Goal: Information Seeking & Learning: Find specific fact

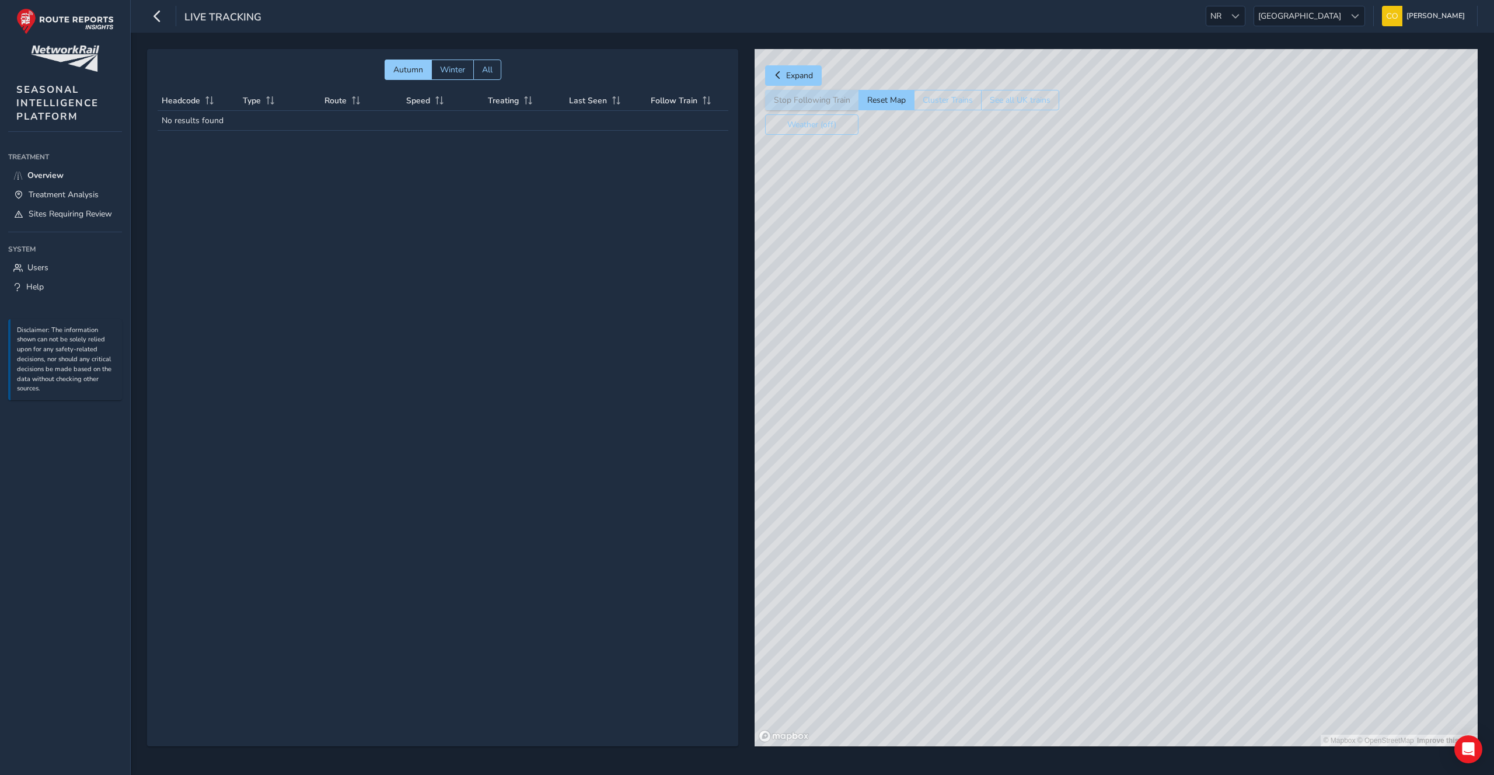
click at [1284, 27] on div "Live Tracking NR NR [GEOGRAPHIC_DATA] [GEOGRAPHIC_DATA] [PERSON_NAME] Colour Sc…" at bounding box center [812, 16] width 1363 height 33
click at [1239, 19] on span at bounding box center [1235, 16] width 8 height 8
click at [1131, 132] on div "© Mapbox © OpenStreetMap Improve this map" at bounding box center [1115, 397] width 723 height 697
click at [1225, 16] on span "NR" at bounding box center [1215, 15] width 19 height 19
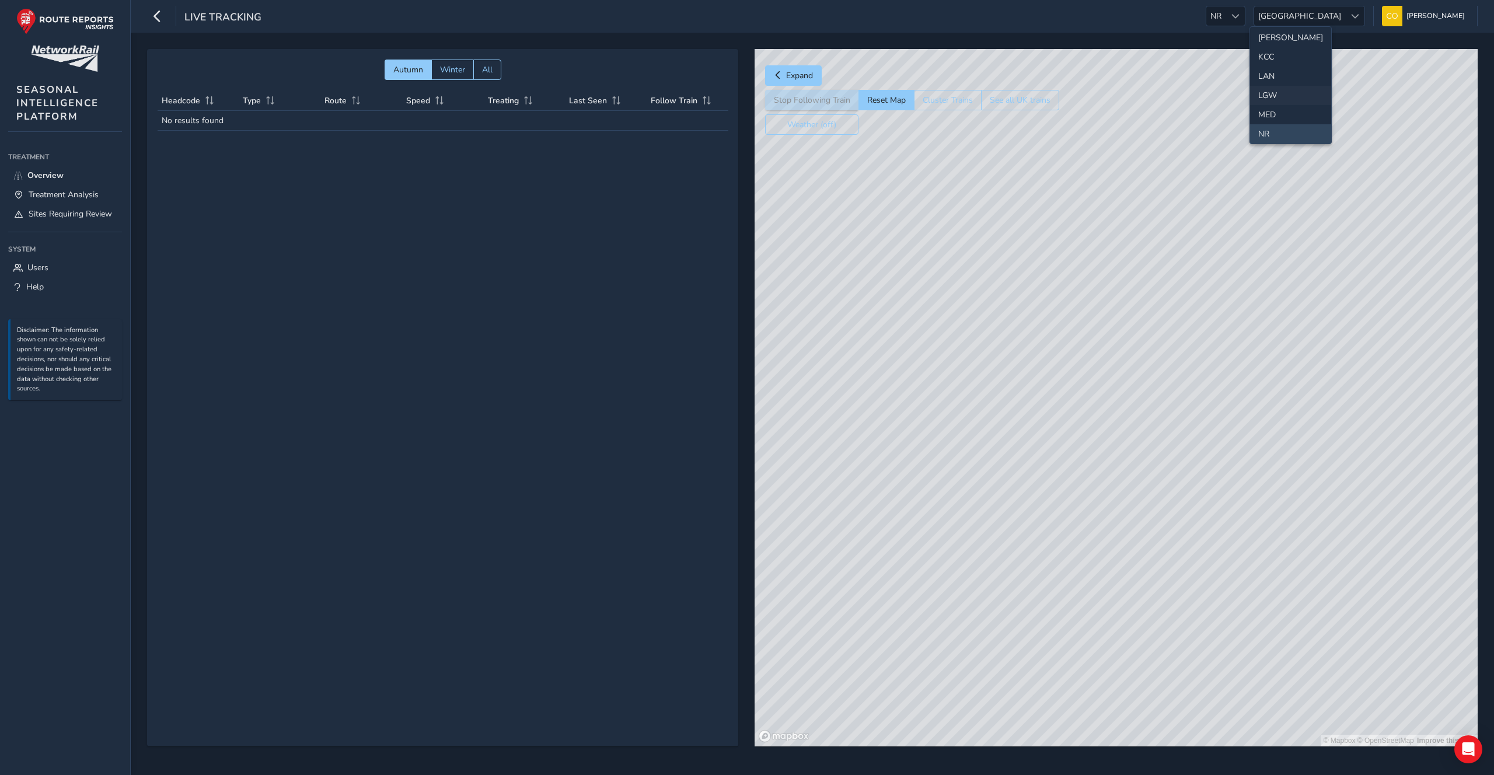
click at [1282, 88] on li "LGW" at bounding box center [1290, 95] width 81 height 19
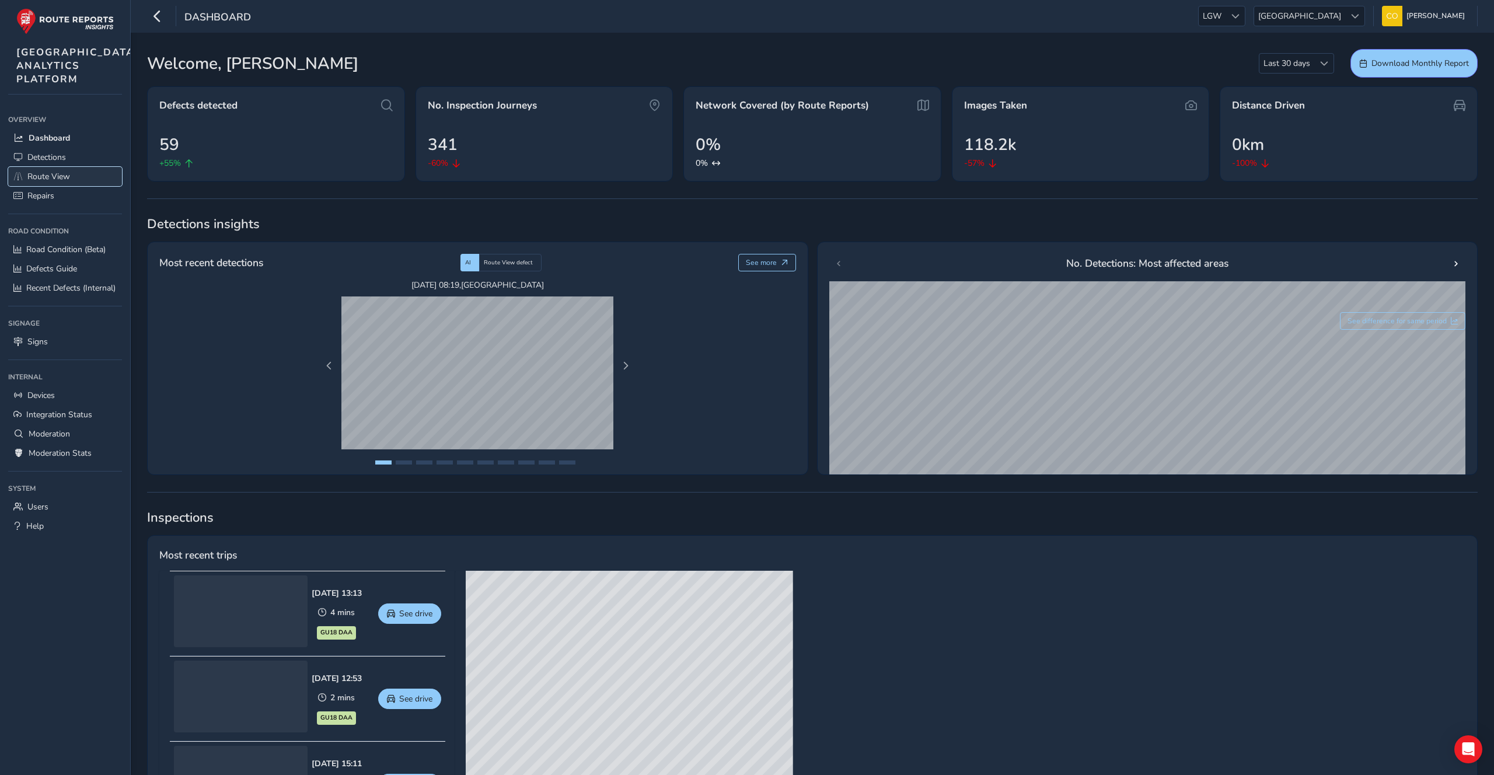
click at [75, 186] on link "Route View" at bounding box center [65, 176] width 114 height 19
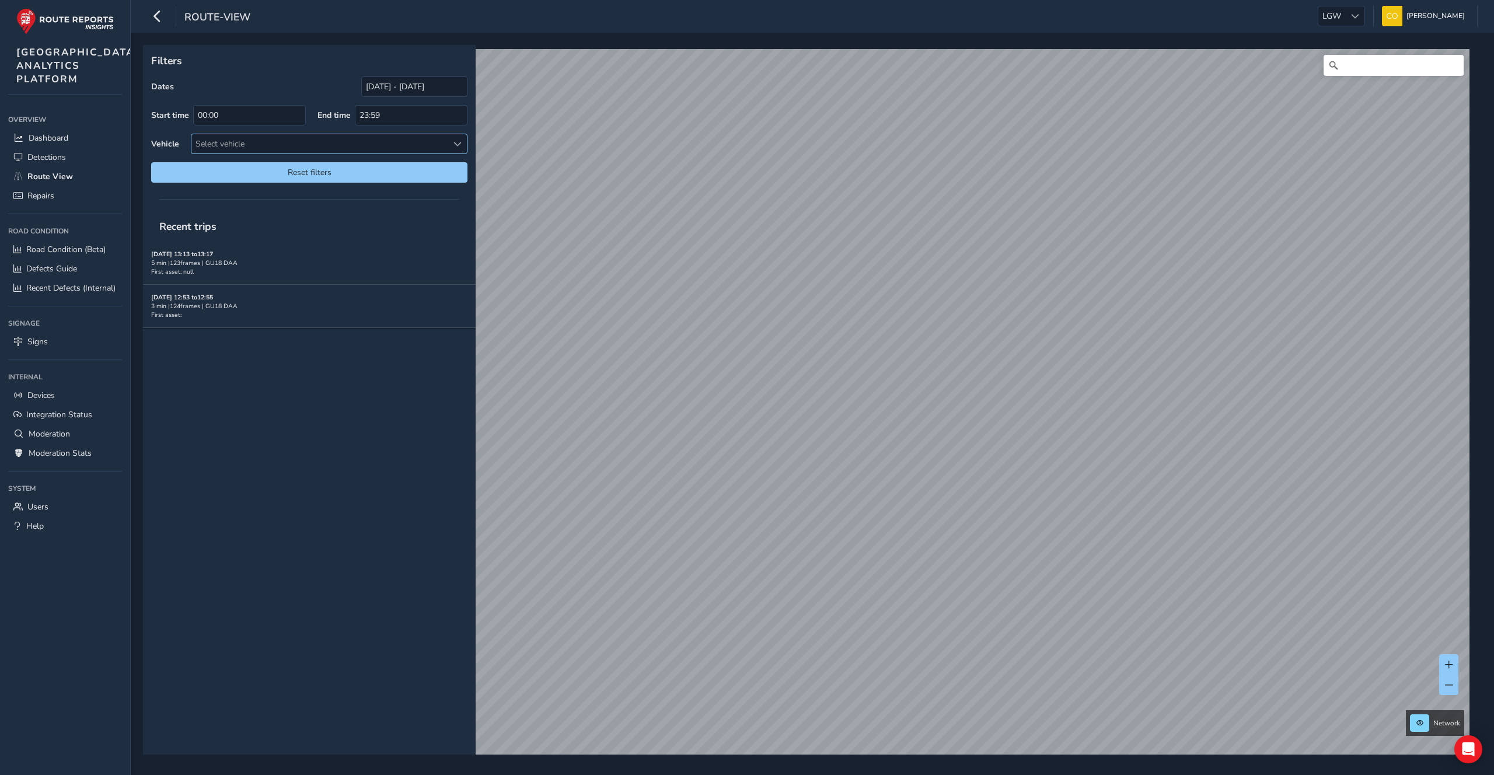
click at [261, 146] on div "Select vehicle" at bounding box center [319, 143] width 256 height 19
click at [249, 356] on div "Recent trips [DATE] 13:13 to 13:17 5 min | 123 frames | GU18 DAA First asset: n…" at bounding box center [309, 482] width 333 height 543
click at [78, 167] on link "Detections" at bounding box center [65, 157] width 114 height 19
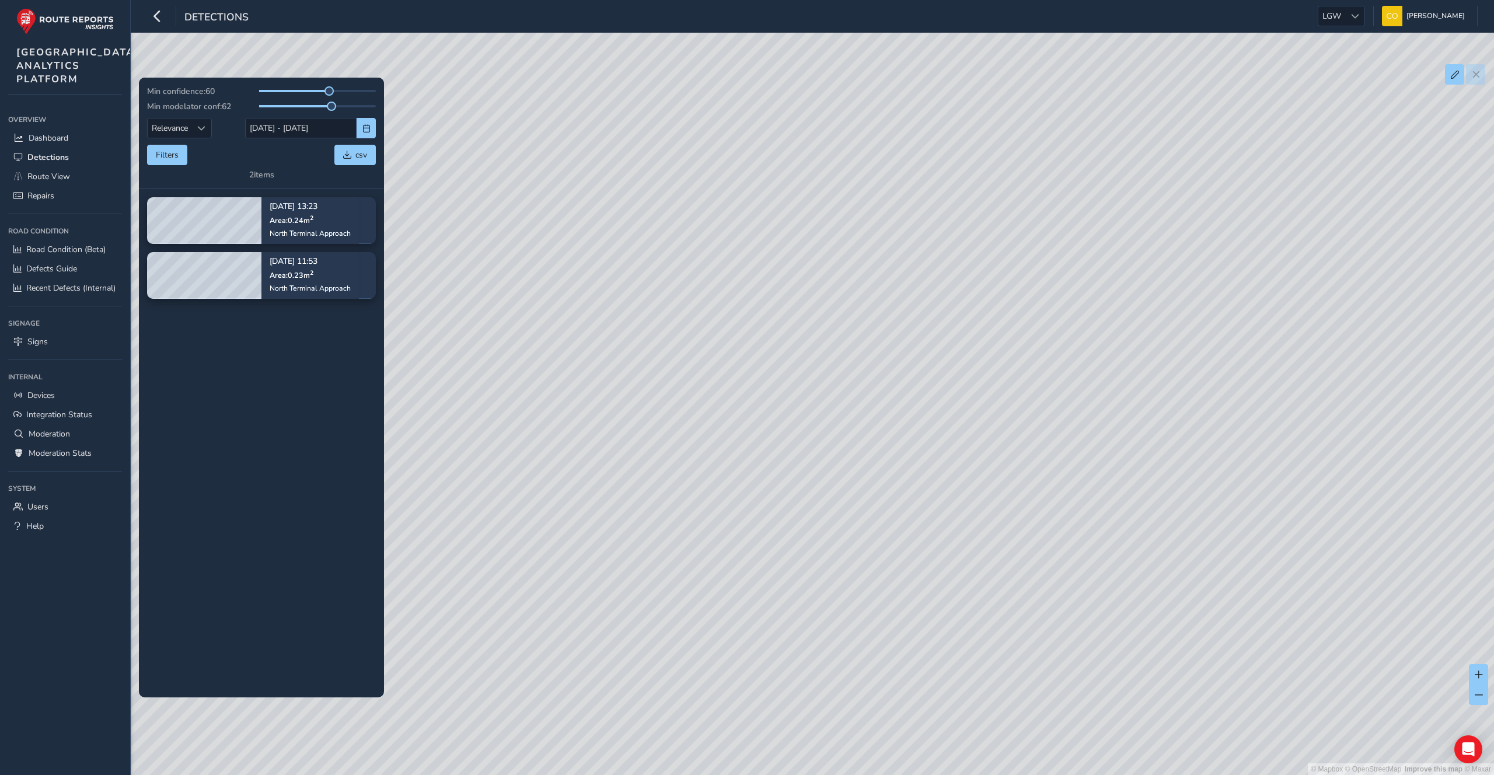
click at [160, 165] on div "Min confidence: 60 Min modelator conf: 62 Relevance Relevance [DATE] - [DATE] F…" at bounding box center [261, 133] width 229 height 95
click at [158, 150] on button "Filters" at bounding box center [167, 155] width 40 height 20
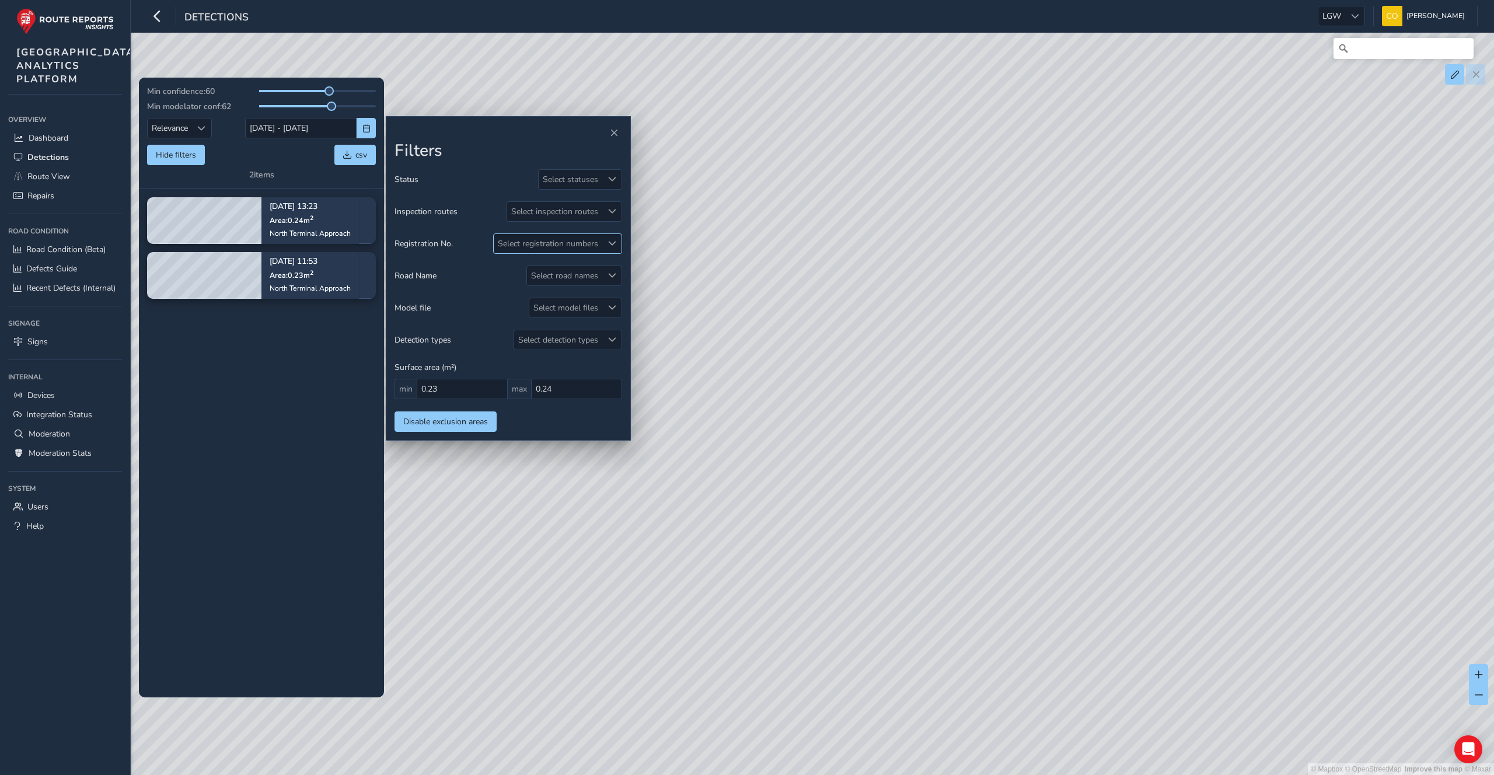
click at [588, 234] on div "Select registration numbers" at bounding box center [548, 243] width 109 height 19
click at [583, 237] on div "Select registration numbers" at bounding box center [548, 243] width 109 height 19
click at [579, 252] on div "Select registration numbers" at bounding box center [548, 243] width 109 height 19
click at [303, 249] on tbody "[DATE] 13:23 Area: 0.24 m 2 North Terminal Approach [DATE] 11:53 Area: 0.23 m 2…" at bounding box center [261, 443] width 245 height 508
click at [305, 229] on div "North Terminal Approach" at bounding box center [310, 232] width 81 height 9
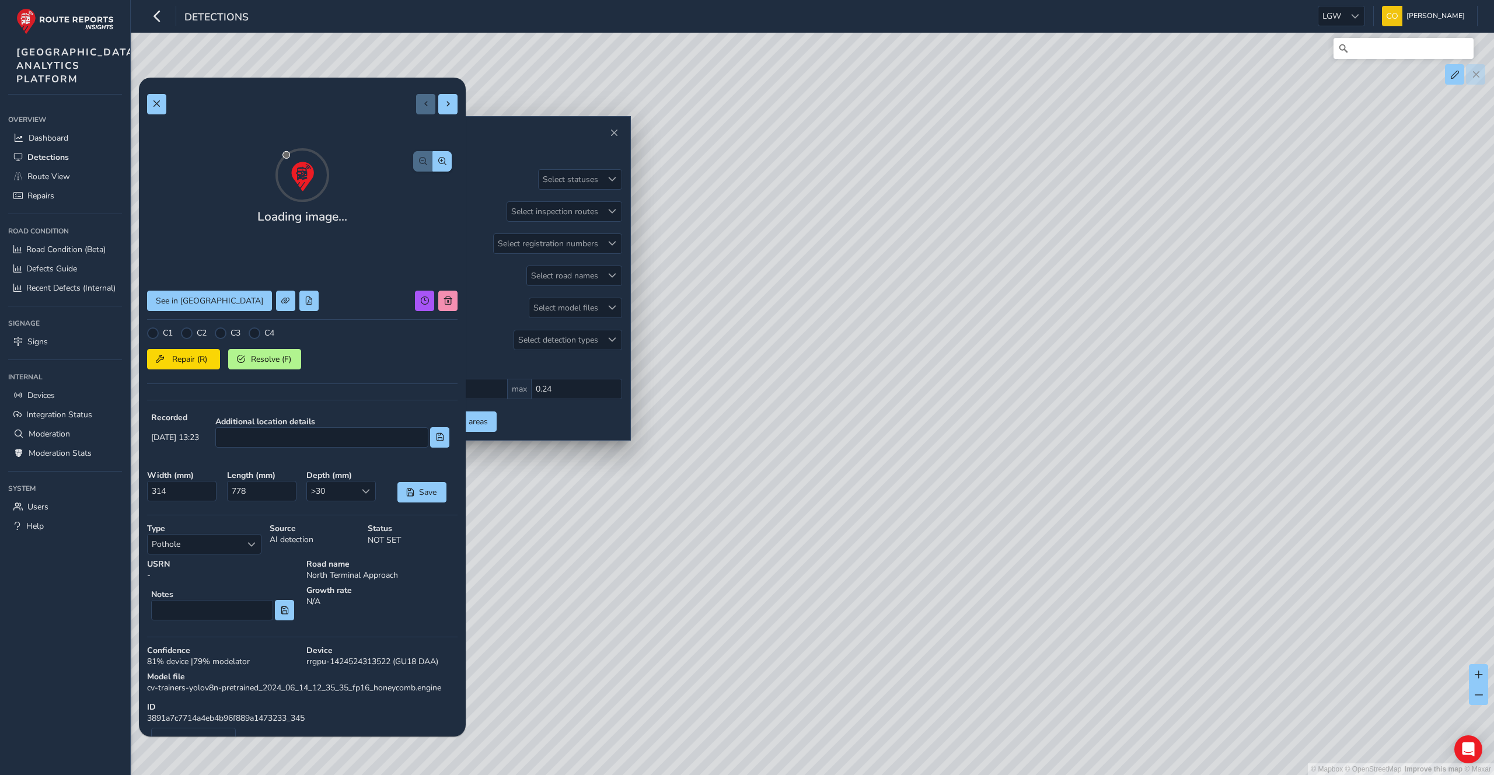
scroll to position [34, 0]
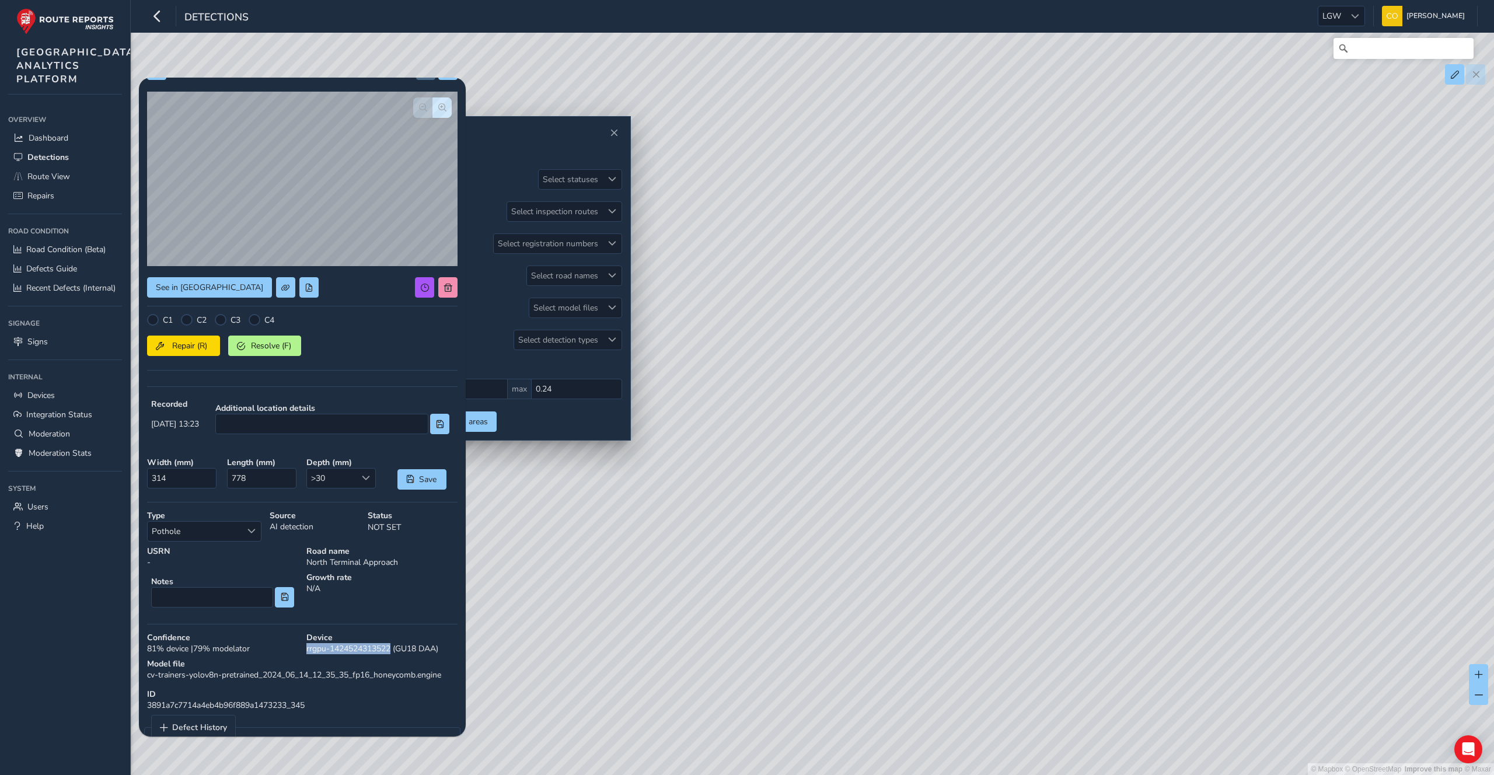
drag, startPoint x: 394, startPoint y: 646, endPoint x: 307, endPoint y: 646, distance: 87.5
click at [307, 646] on div "Device rrgpu-1424524313522 (GU18 DAA)" at bounding box center [381, 643] width 159 height 30
copy div "rrgpu-1424524313522"
drag, startPoint x: 963, startPoint y: 468, endPoint x: 1027, endPoint y: 442, distance: 69.9
click at [1028, 442] on div "© Mapbox © OpenStreetMap Improve this map © Maxar" at bounding box center [747, 387] width 1494 height 775
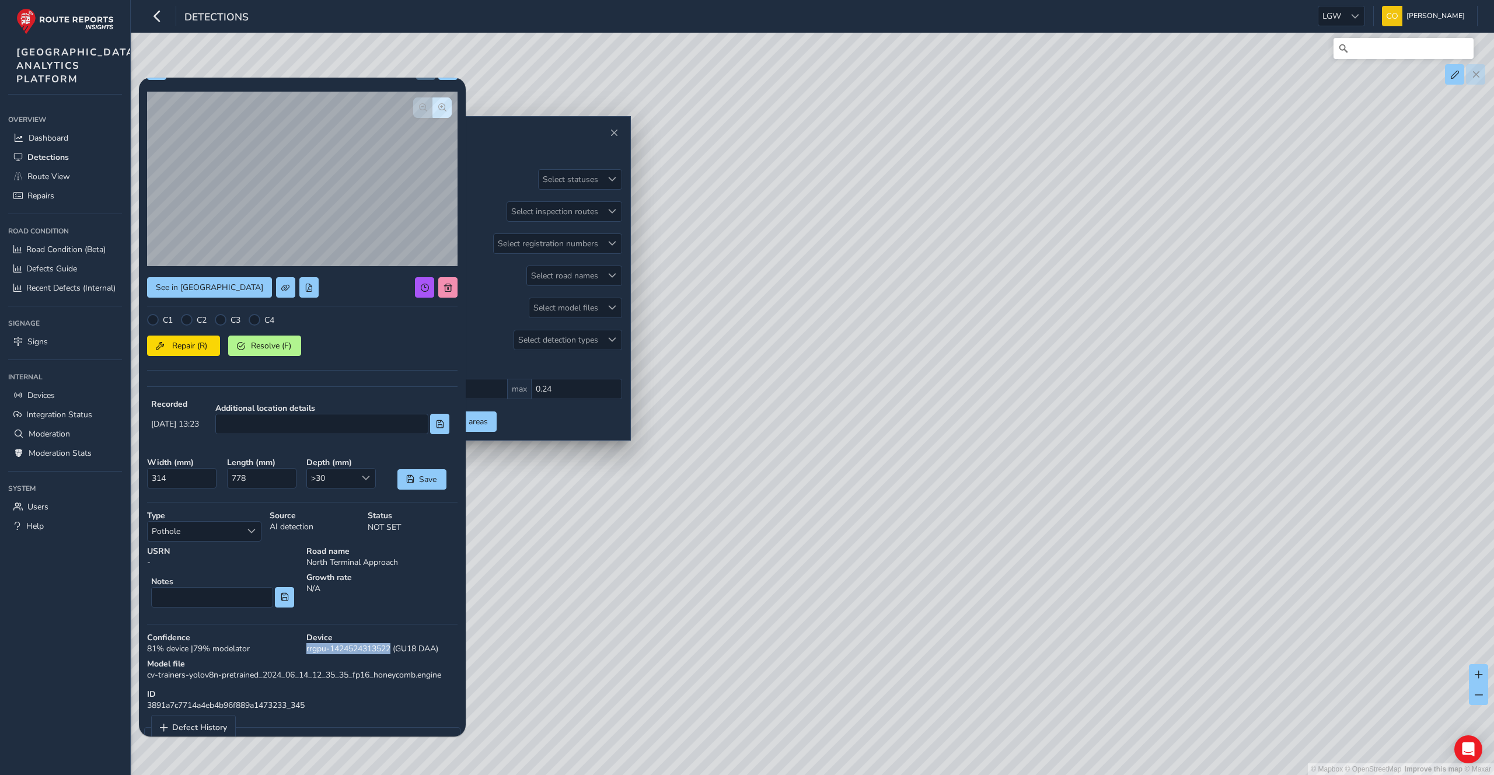
click at [1032, 467] on div "© Mapbox © OpenStreetMap Improve this map © Maxar" at bounding box center [747, 387] width 1494 height 775
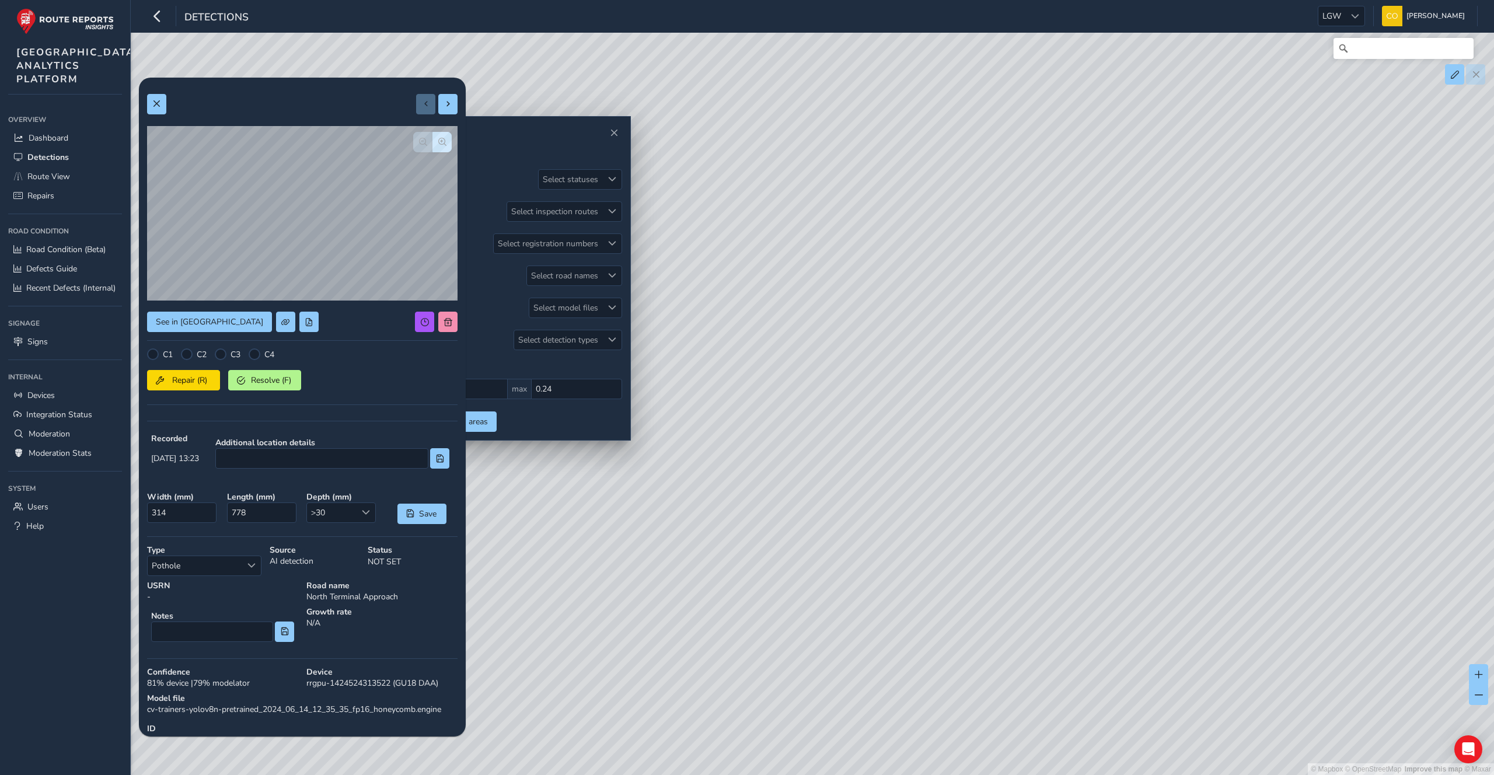
click at [604, 148] on h2 "Filters" at bounding box center [508, 151] width 228 height 20
click at [550, 152] on h2 "Filters" at bounding box center [508, 151] width 228 height 20
click at [987, 464] on div "© Mapbox © OpenStreetMap Improve this map © Maxar" at bounding box center [747, 387] width 1494 height 775
drag, startPoint x: 1146, startPoint y: 460, endPoint x: 1095, endPoint y: 433, distance: 58.2
click at [1094, 433] on div "© Mapbox © OpenStreetMap Improve this map © Maxar" at bounding box center [747, 387] width 1494 height 775
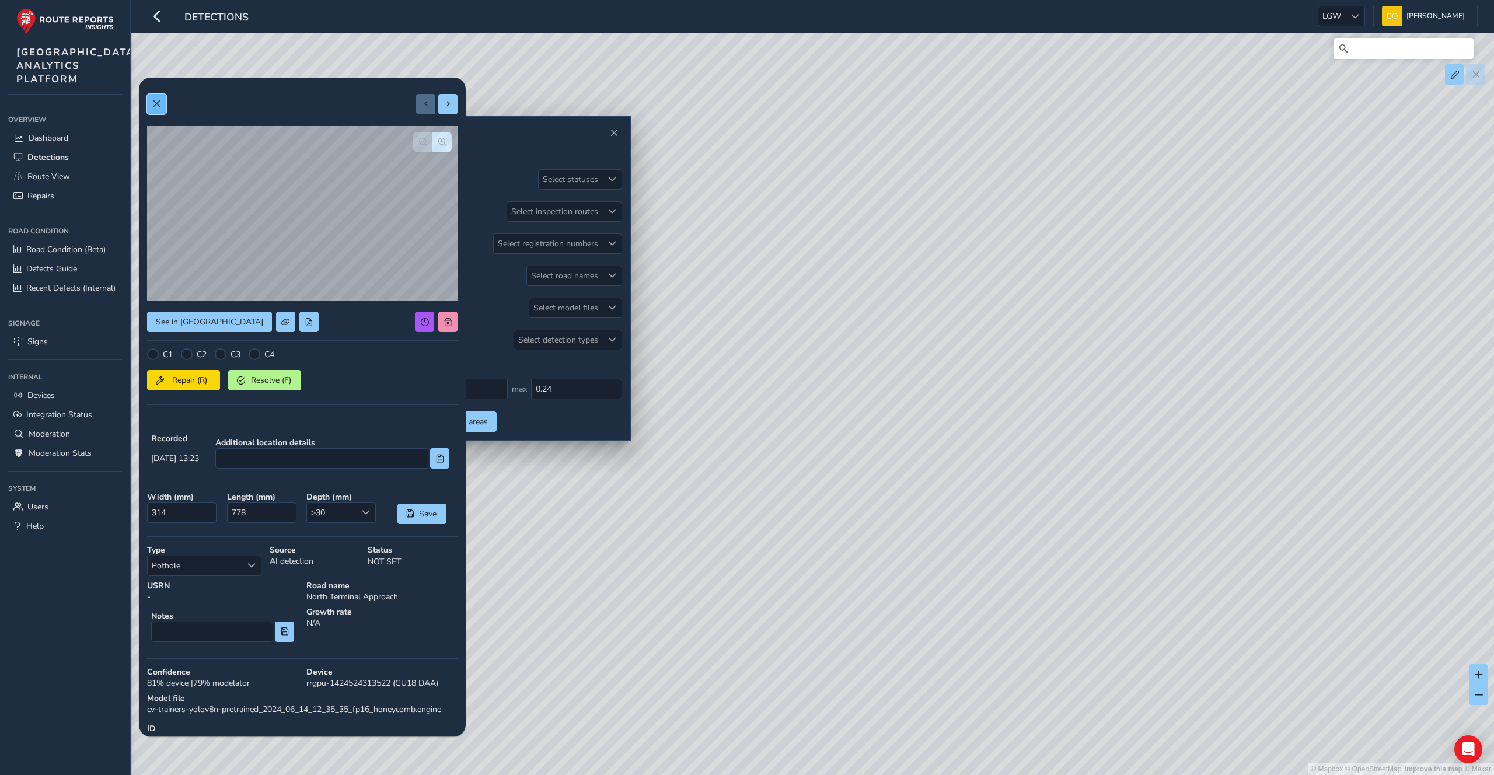
click at [153, 106] on span at bounding box center [156, 104] width 8 height 8
